Goal: Transaction & Acquisition: Purchase product/service

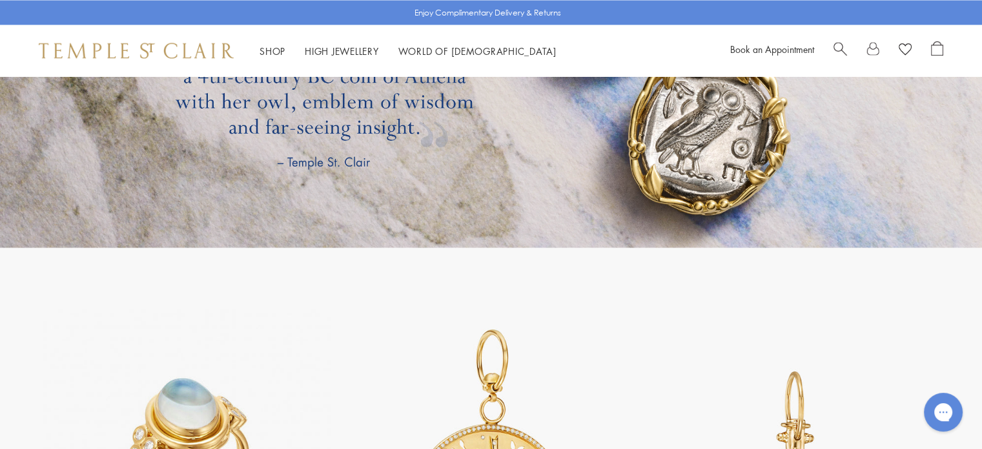
scroll to position [2362, 0]
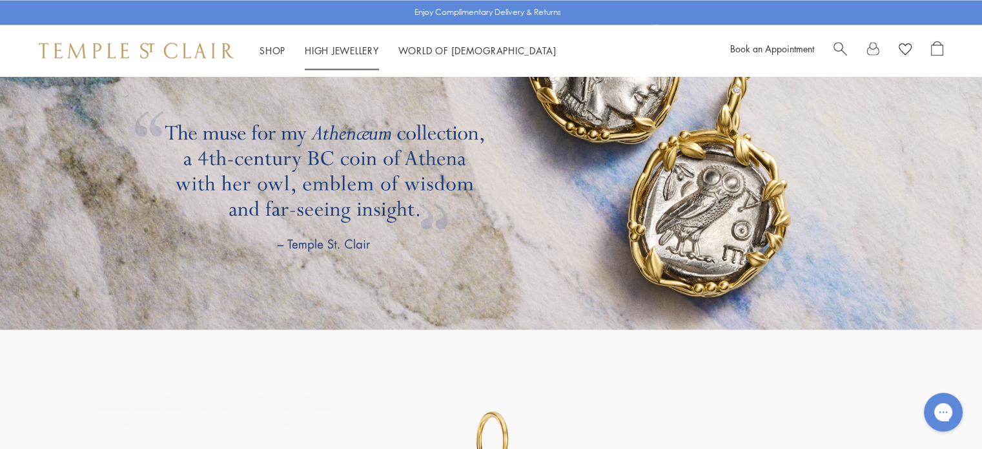
click at [333, 56] on li "High Jewellery High Jewellery" at bounding box center [342, 51] width 74 height 16
click at [363, 54] on link "High Jewellery High Jewellery" at bounding box center [342, 50] width 74 height 13
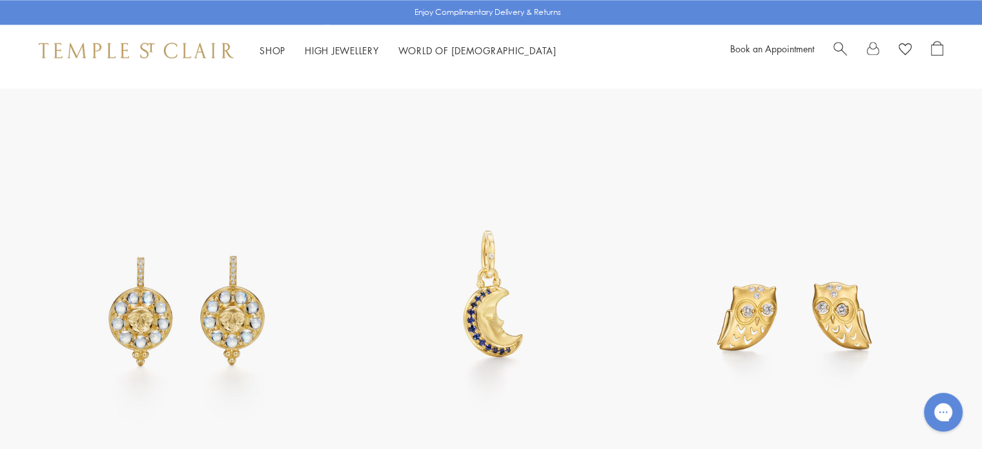
scroll to position [1588, 0]
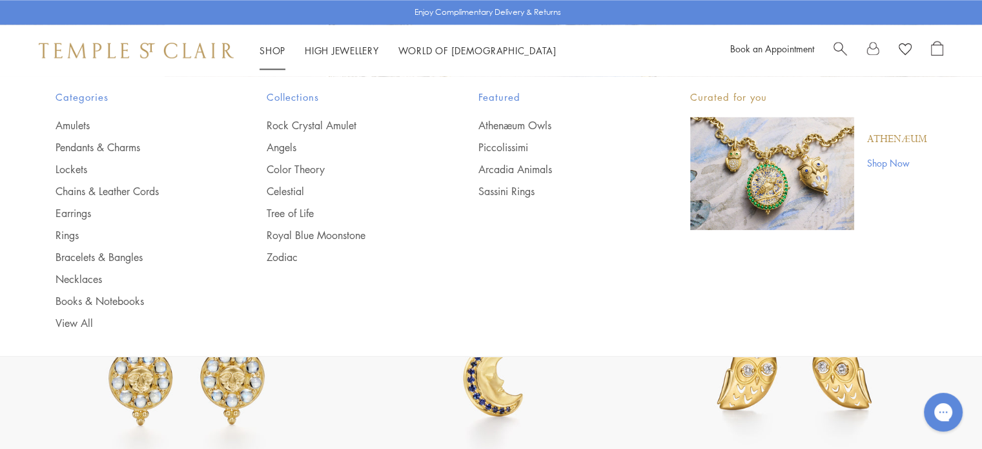
click at [276, 52] on link "Shop Shop" at bounding box center [272, 50] width 26 height 13
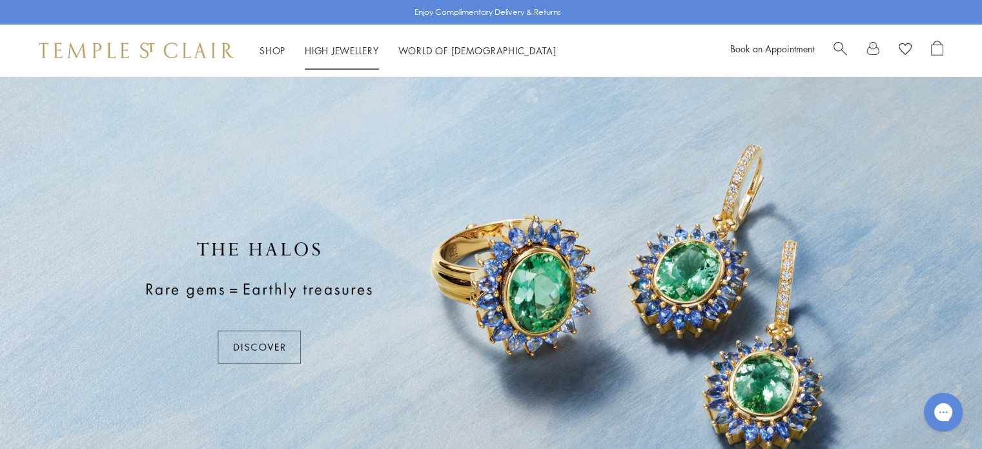
click at [325, 49] on link "High Jewellery High Jewellery" at bounding box center [342, 50] width 74 height 13
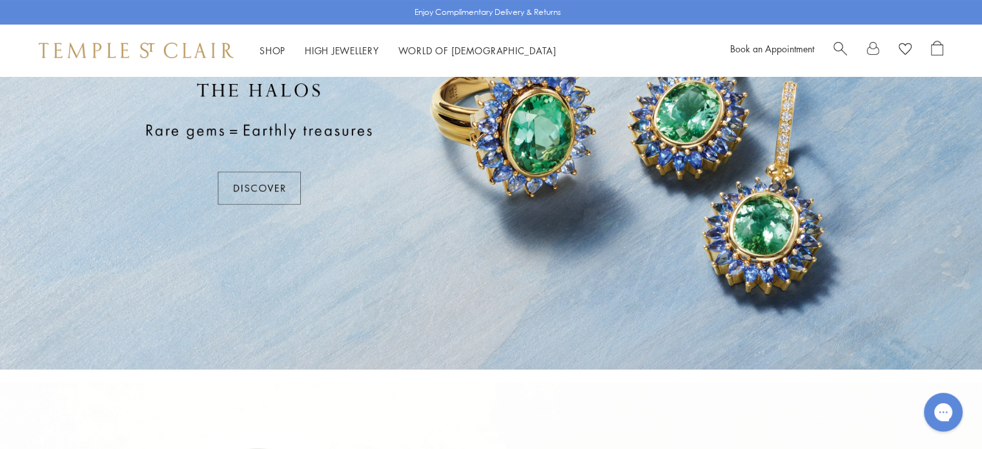
scroll to position [65, 0]
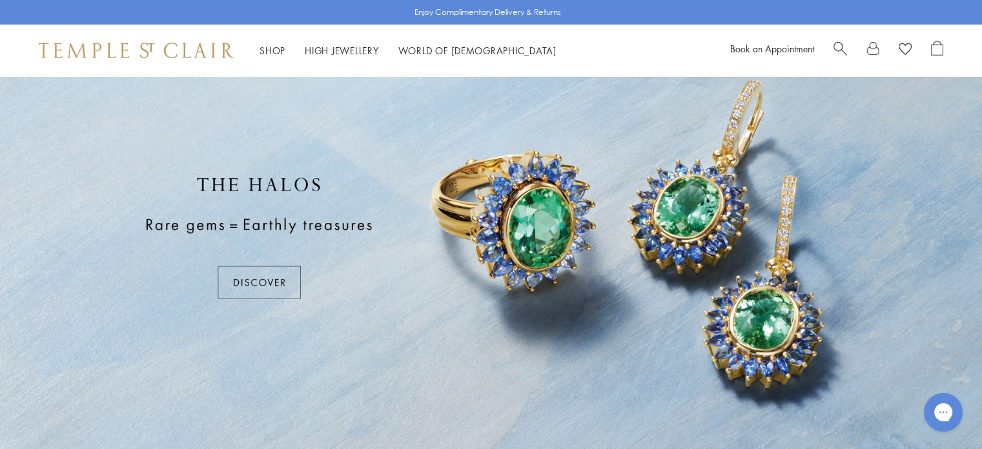
click at [253, 281] on div at bounding box center [491, 238] width 982 height 452
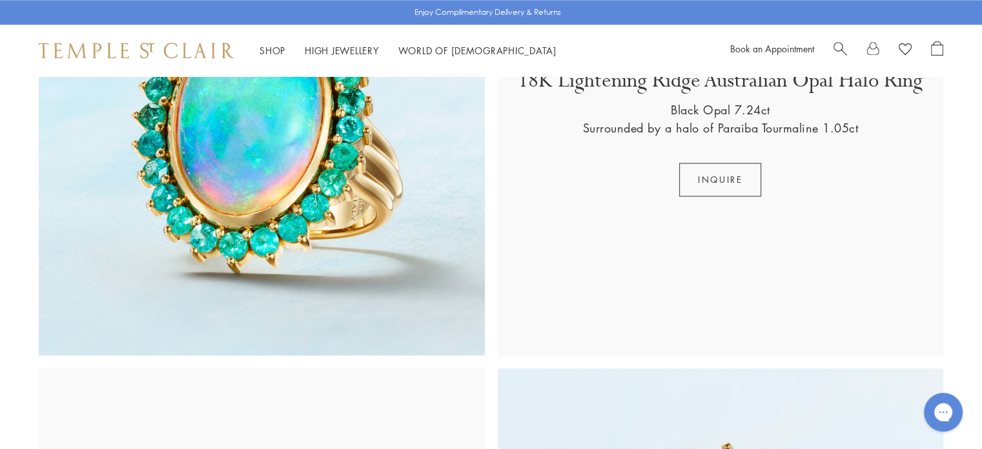
scroll to position [1355, 0]
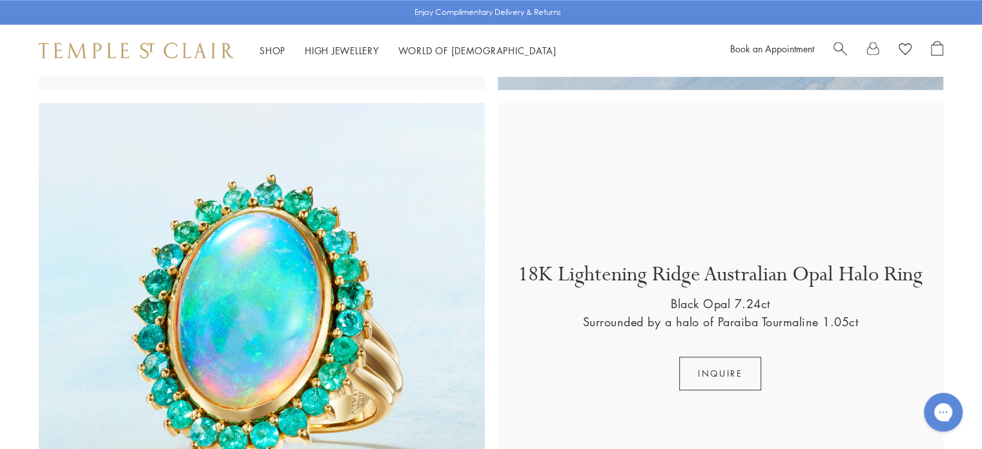
click at [238, 267] on img at bounding box center [262, 326] width 446 height 446
click at [733, 360] on button "Inquire" at bounding box center [720, 373] width 82 height 34
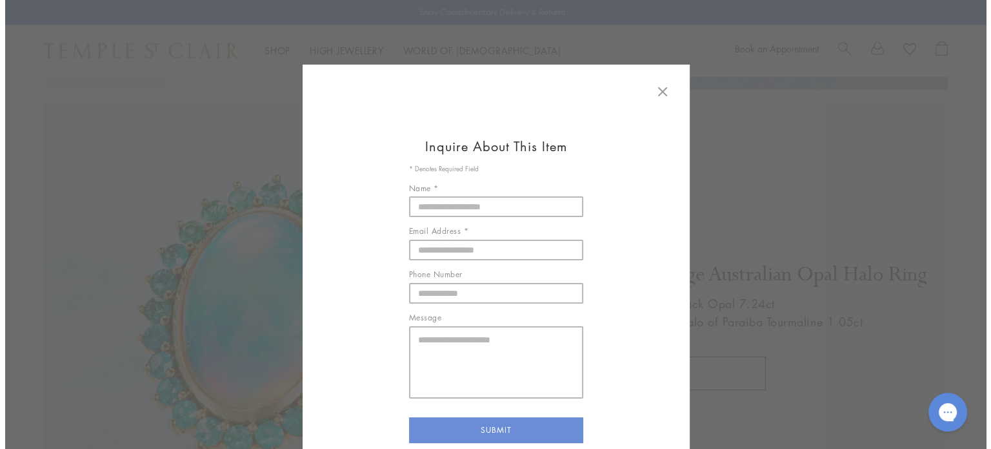
scroll to position [1360, 0]
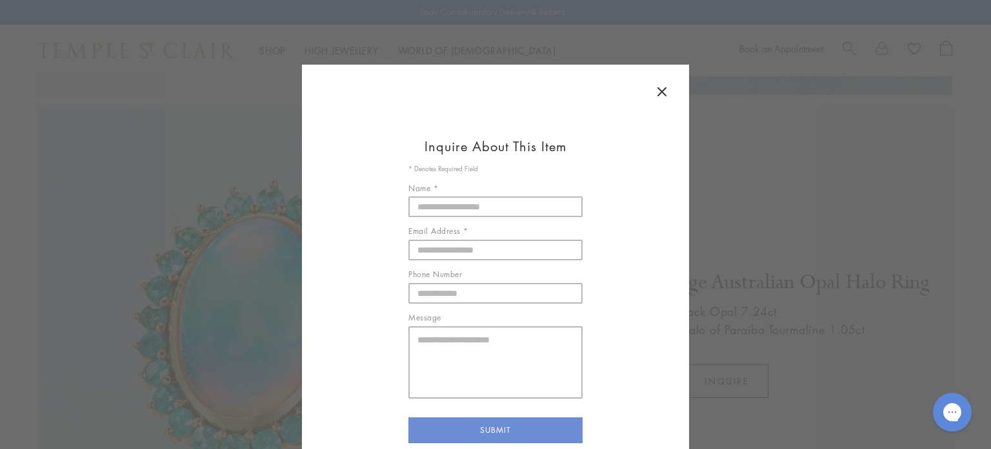
click at [661, 94] on icon at bounding box center [662, 92] width 8 height 8
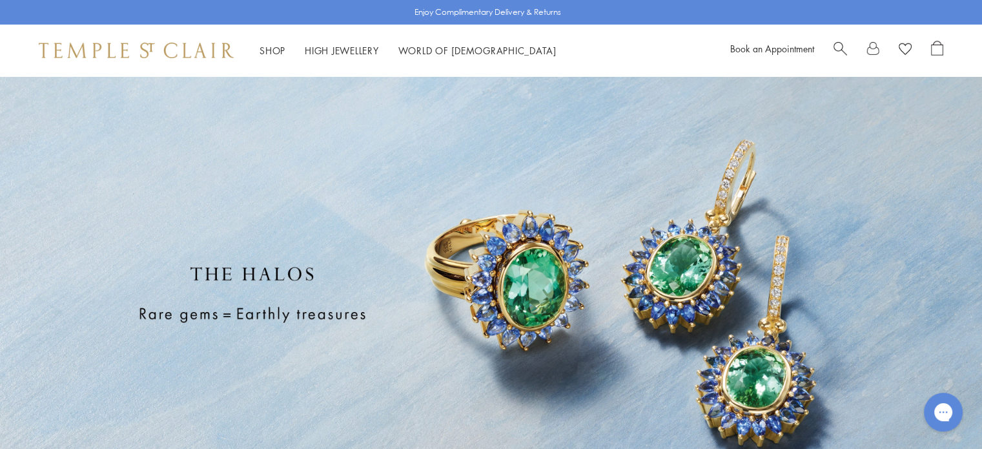
scroll to position [0, 0]
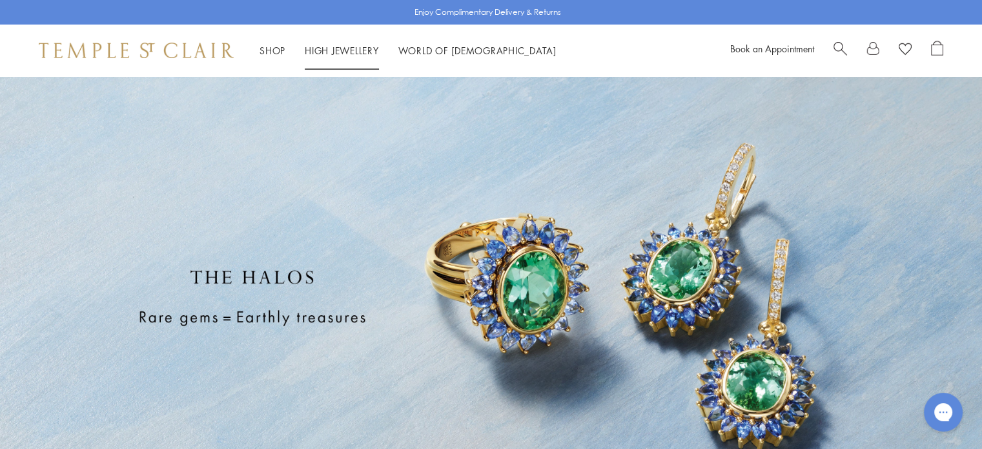
click at [361, 51] on link "High Jewellery High Jewellery" at bounding box center [342, 50] width 74 height 13
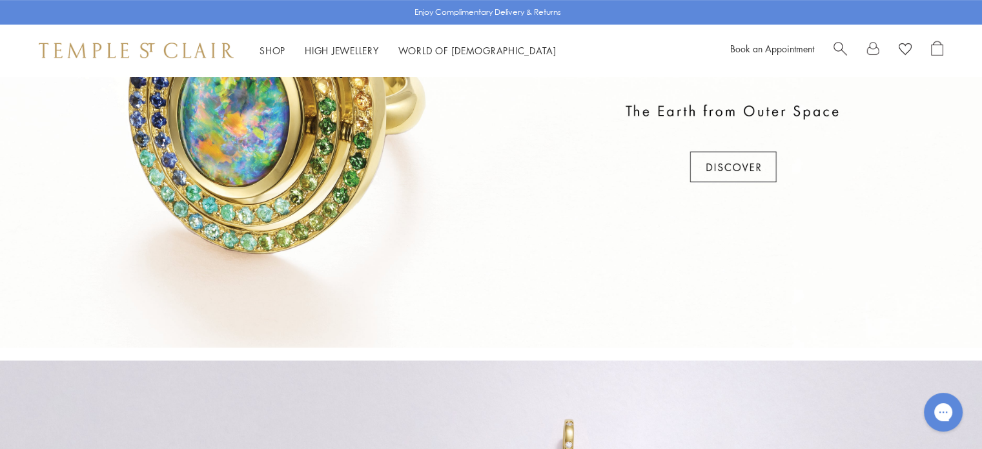
scroll to position [516, 0]
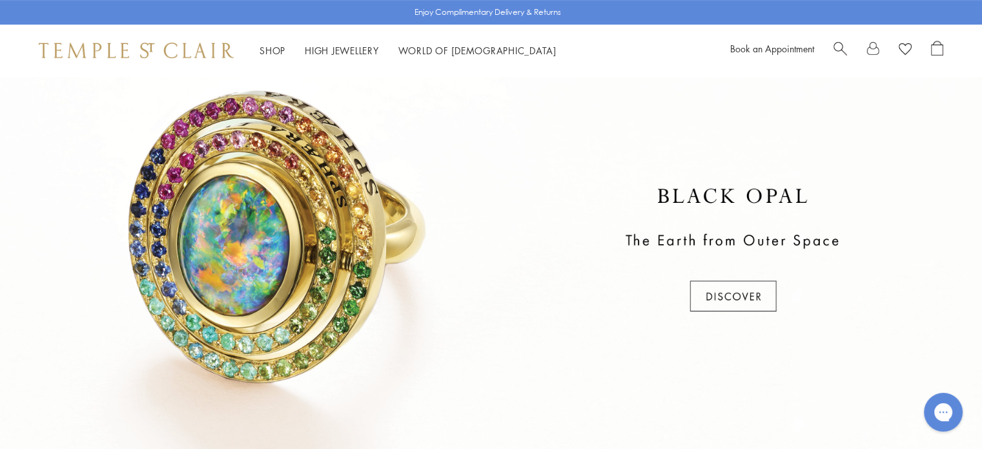
click at [285, 156] on div at bounding box center [491, 251] width 982 height 452
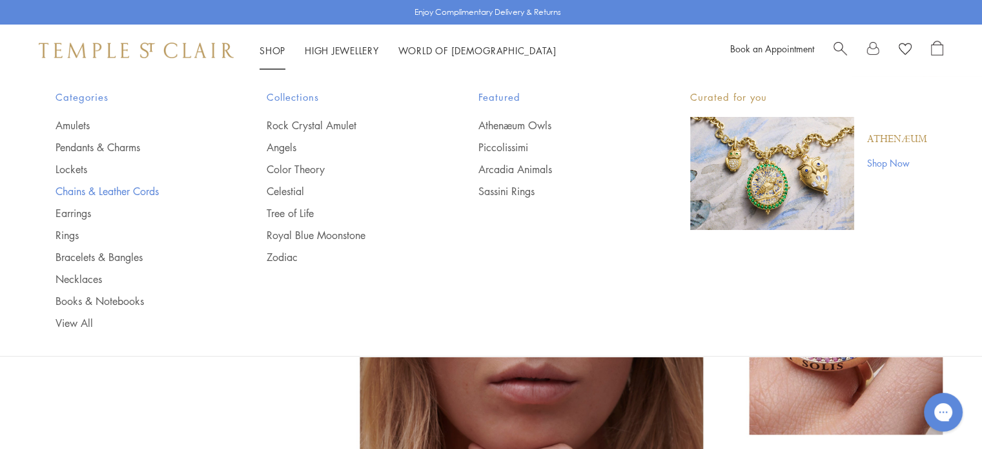
click at [139, 190] on link "Chains & Leather Cords" at bounding box center [136, 191] width 160 height 14
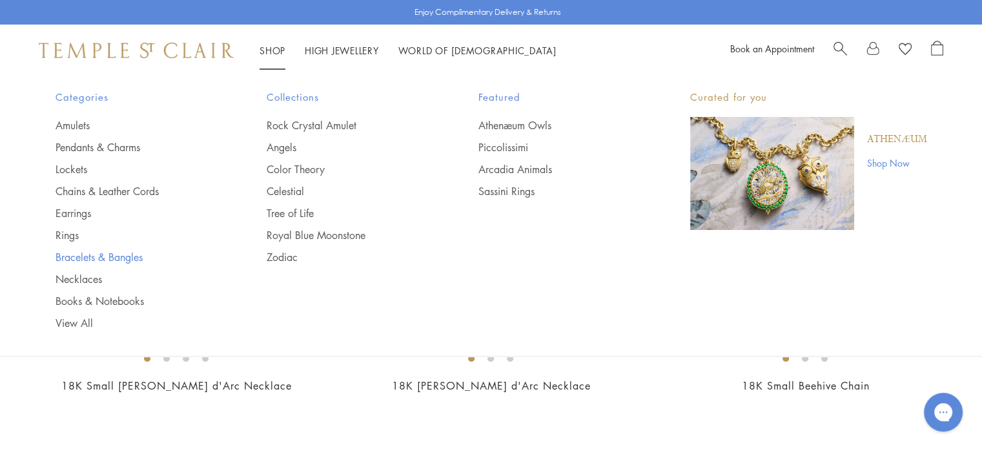
click at [86, 258] on link "Bracelets & Bangles" at bounding box center [136, 257] width 160 height 14
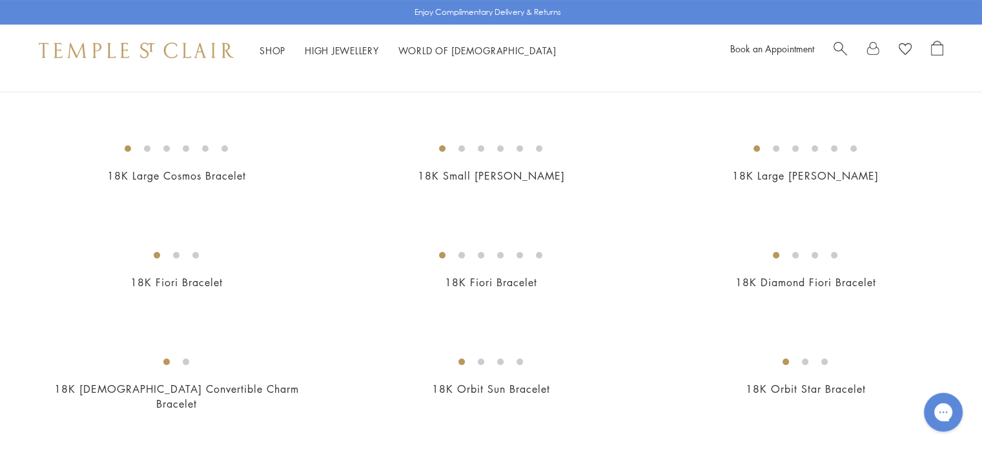
scroll to position [129, 0]
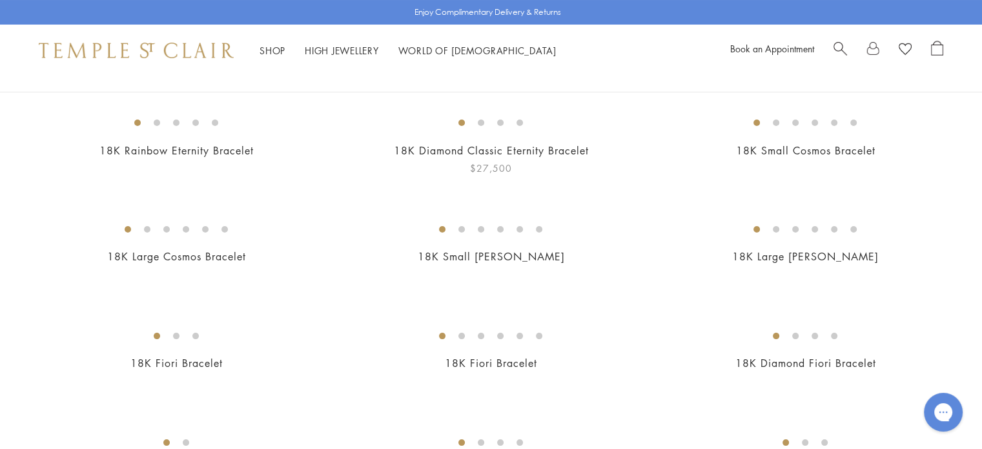
click at [0, 0] on img at bounding box center [0, 0] width 0 height 0
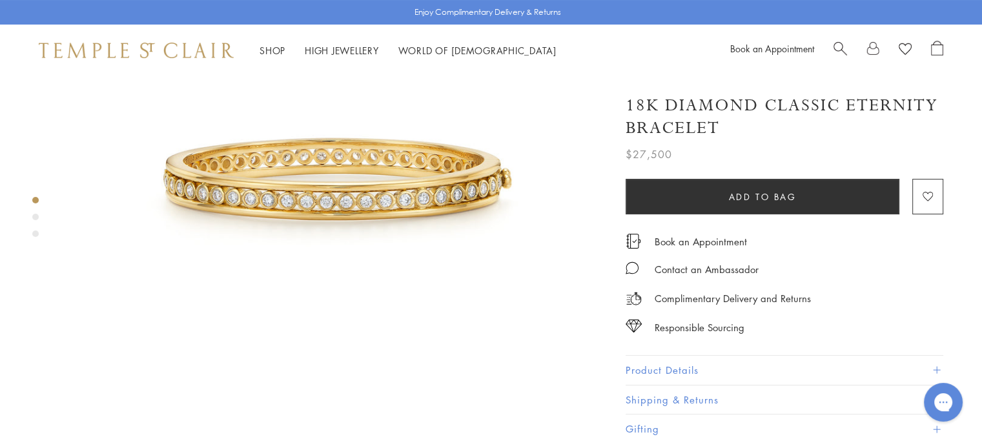
scroll to position [194, 0]
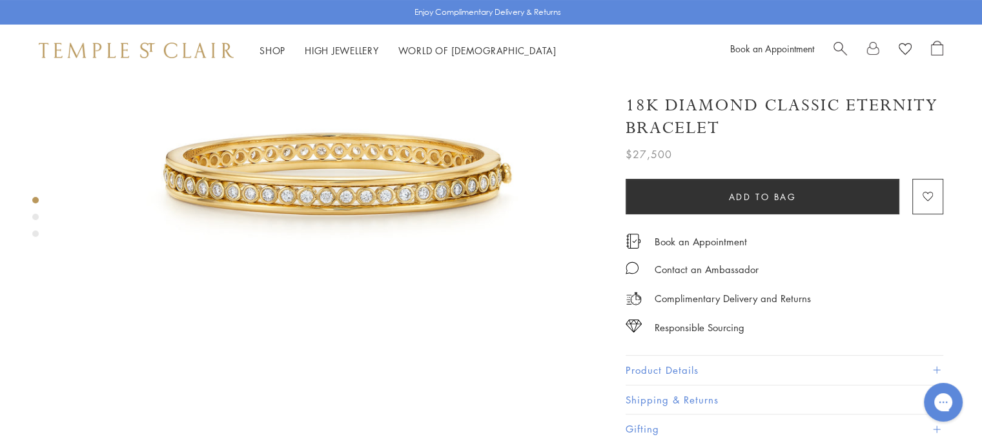
click at [451, 180] on img at bounding box center [336, 154] width 543 height 543
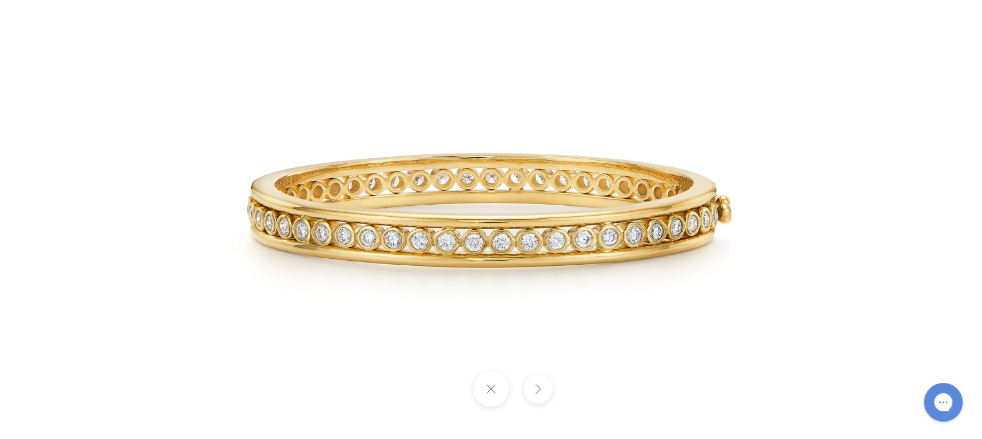
drag, startPoint x: 628, startPoint y: 272, endPoint x: 614, endPoint y: 224, distance: 50.3
click at [614, 224] on img at bounding box center [487, 182] width 755 height 755
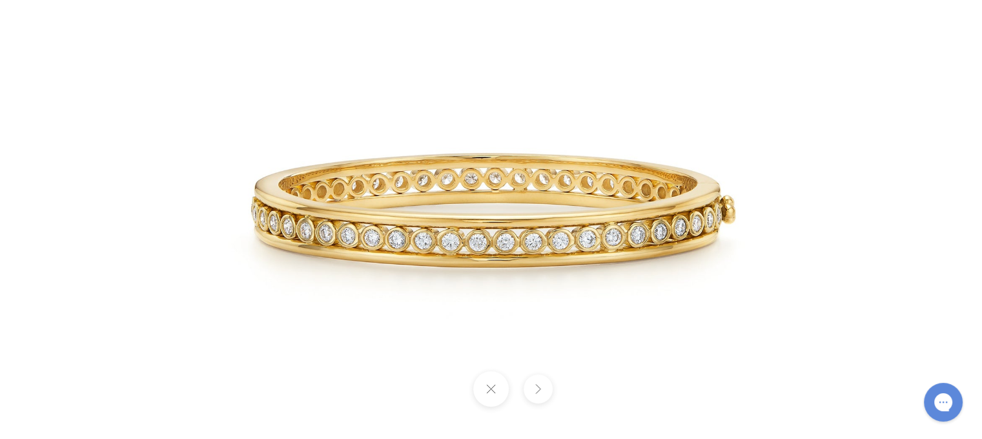
click at [540, 387] on button at bounding box center [537, 388] width 29 height 29
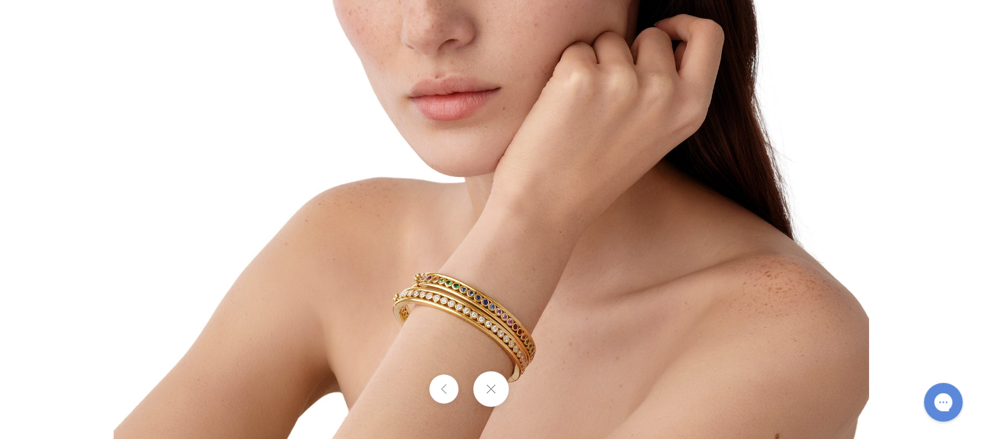
click at [494, 397] on button at bounding box center [490, 388] width 35 height 35
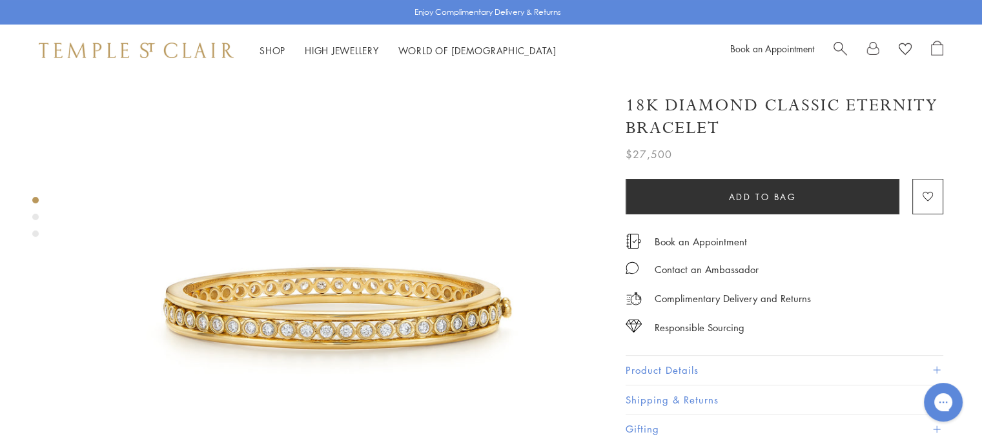
scroll to position [0, 0]
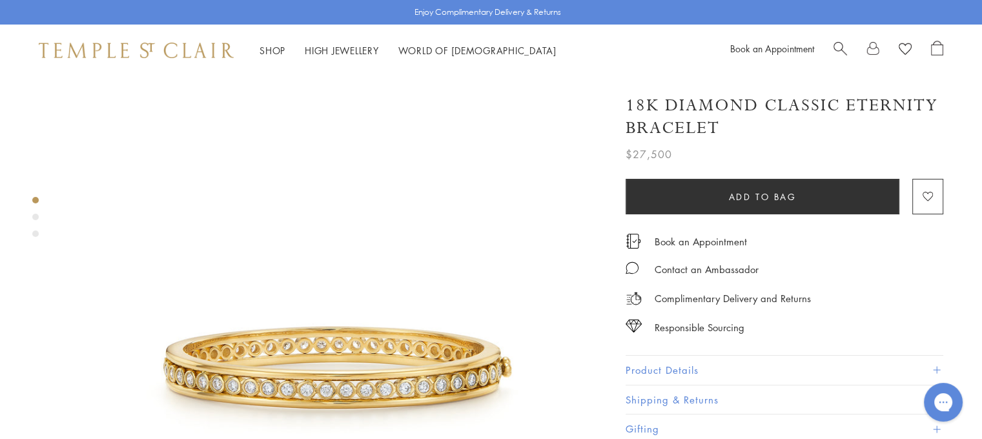
click at [81, 53] on img at bounding box center [136, 50] width 195 height 15
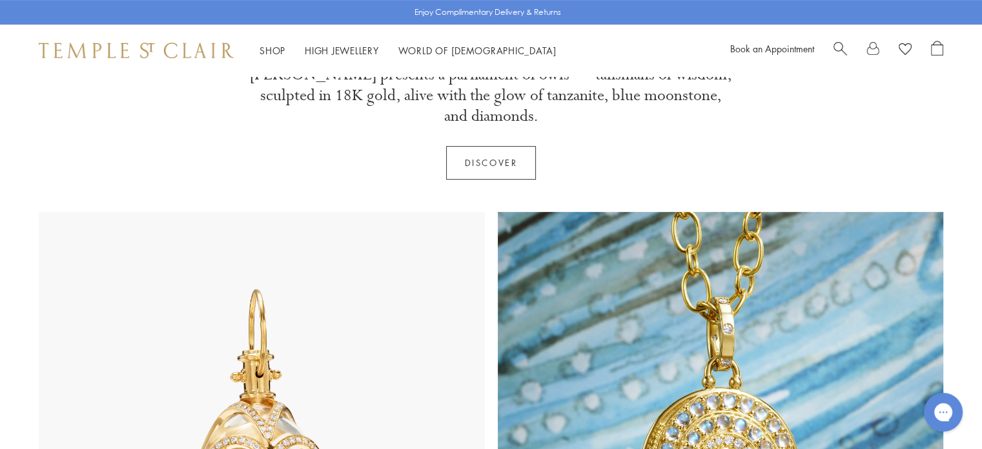
scroll to position [775, 0]
